Goal: Navigation & Orientation: Find specific page/section

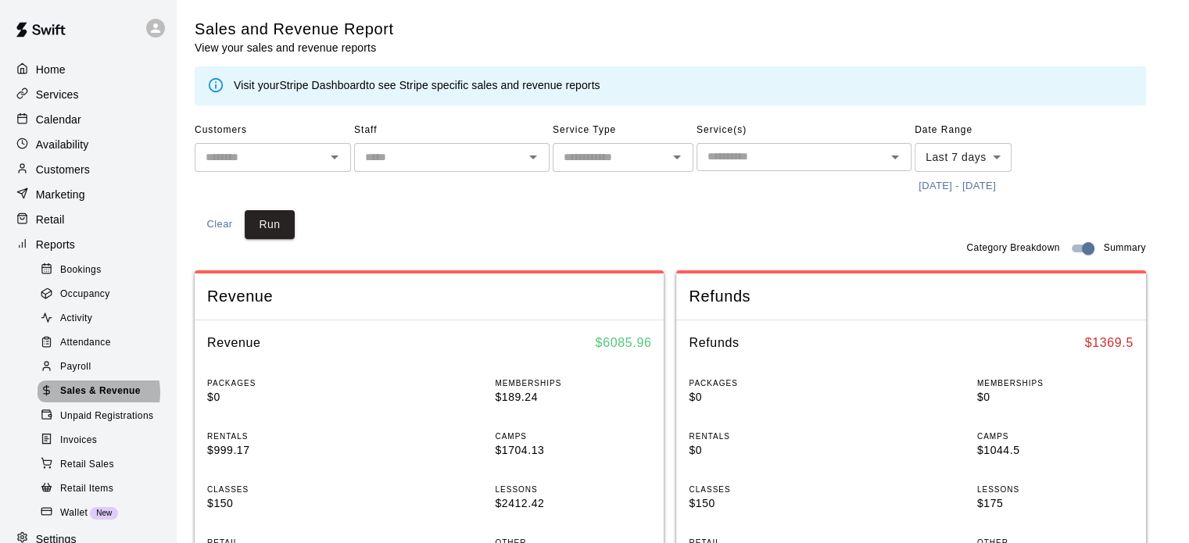
click at [94, 399] on span "Sales & Revenue" at bounding box center [100, 392] width 81 height 16
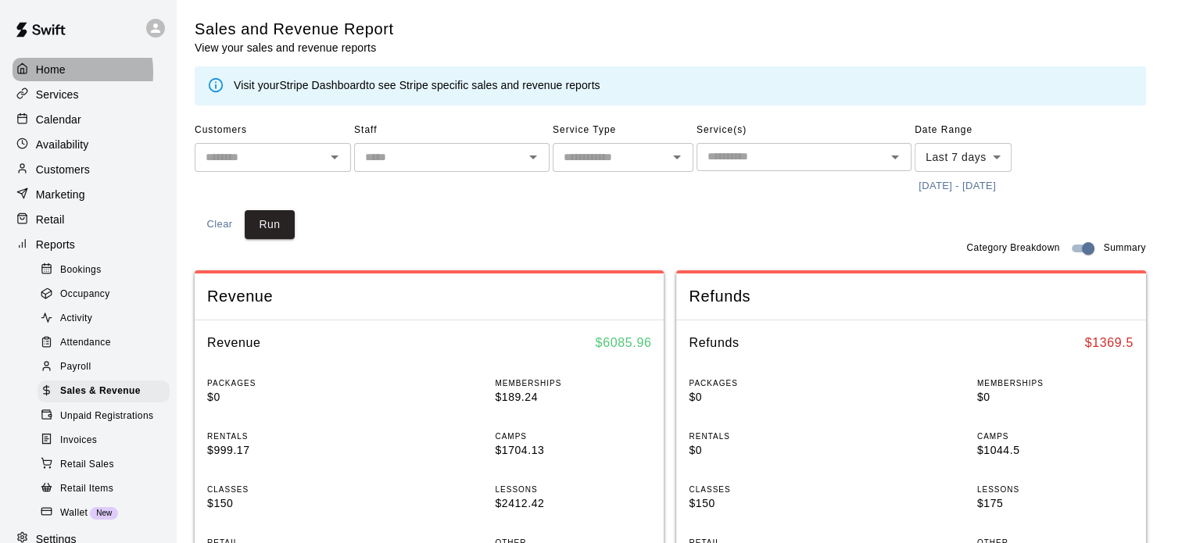
click at [56, 72] on p "Home" at bounding box center [51, 70] width 30 height 16
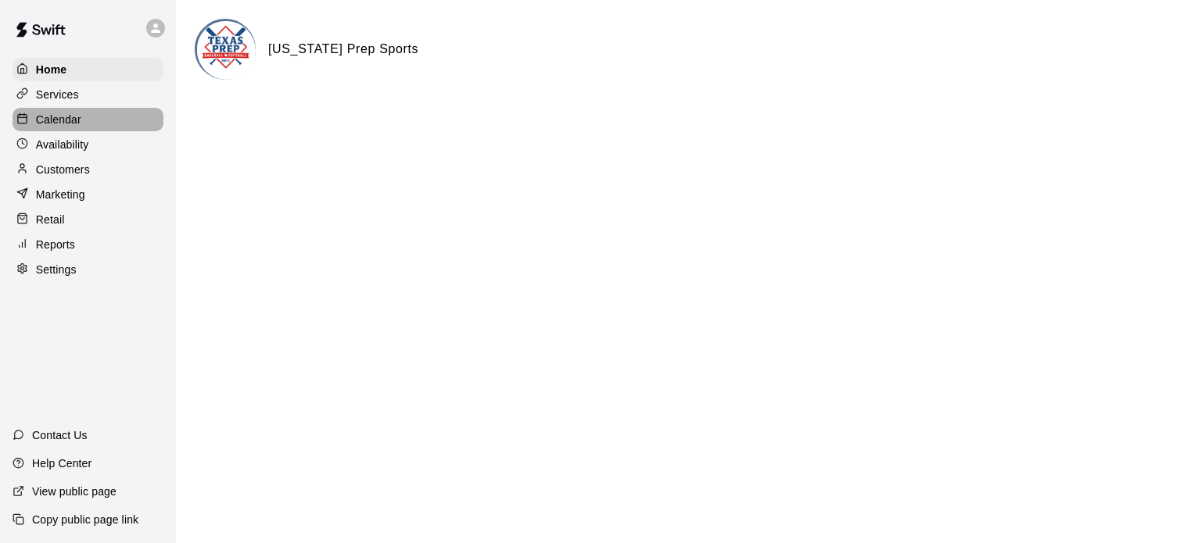
click at [70, 127] on p "Calendar" at bounding box center [58, 120] width 45 height 16
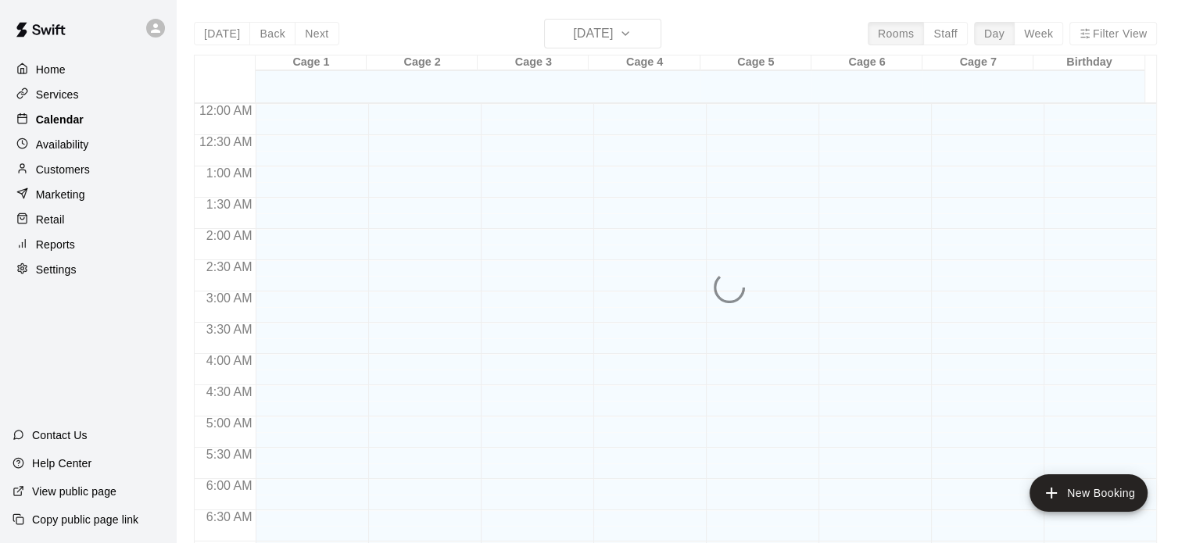
scroll to position [995, 0]
